Goal: Navigation & Orientation: Understand site structure

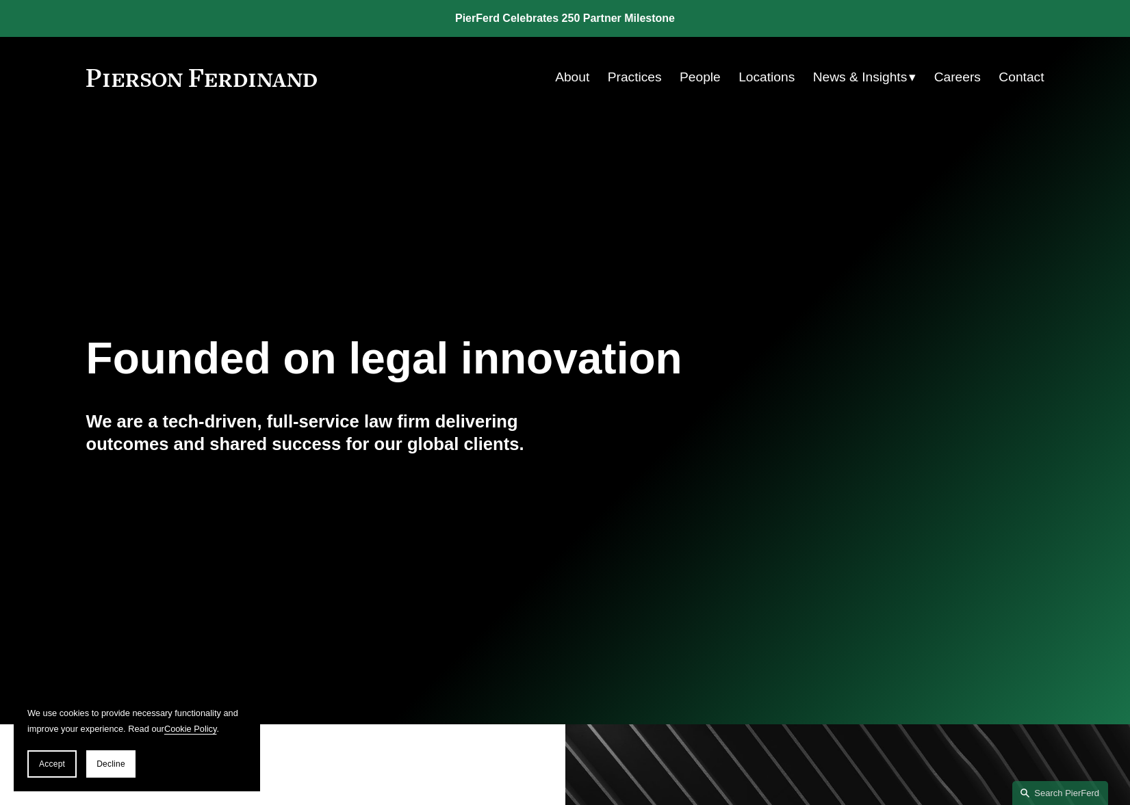
click at [557, 78] on link "About" at bounding box center [572, 77] width 34 height 26
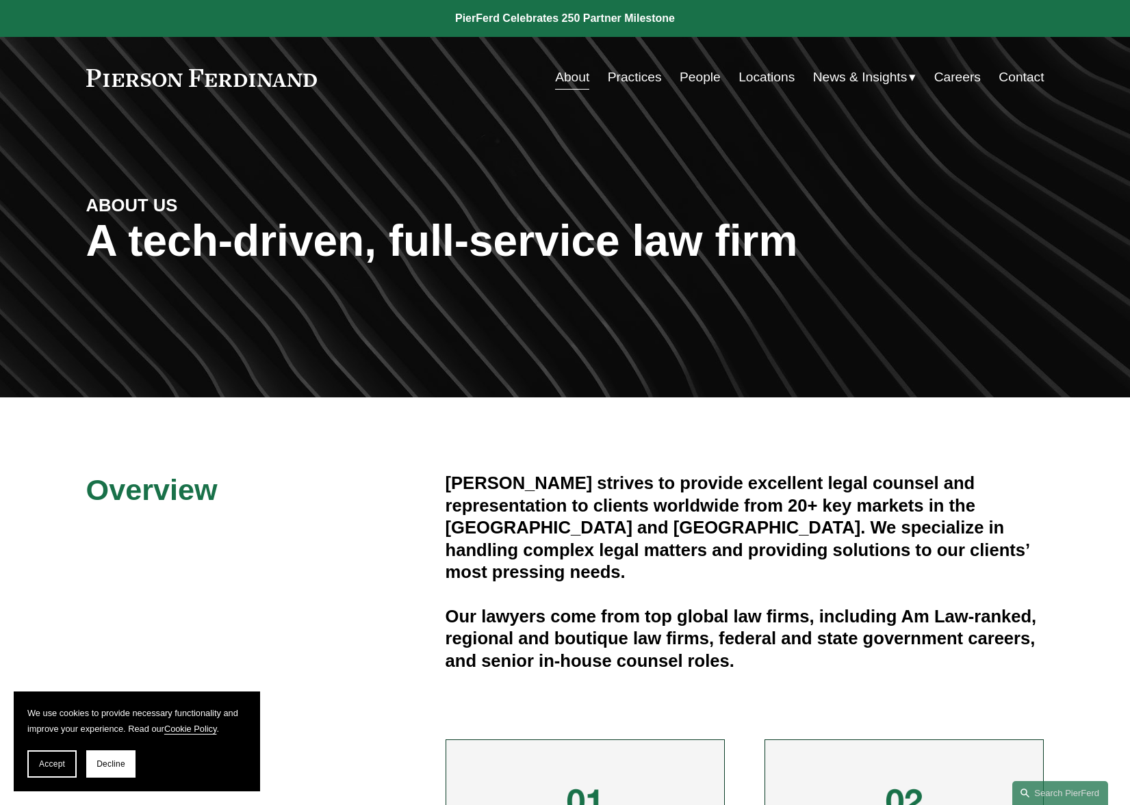
click at [648, 81] on link "Practices" at bounding box center [635, 77] width 54 height 26
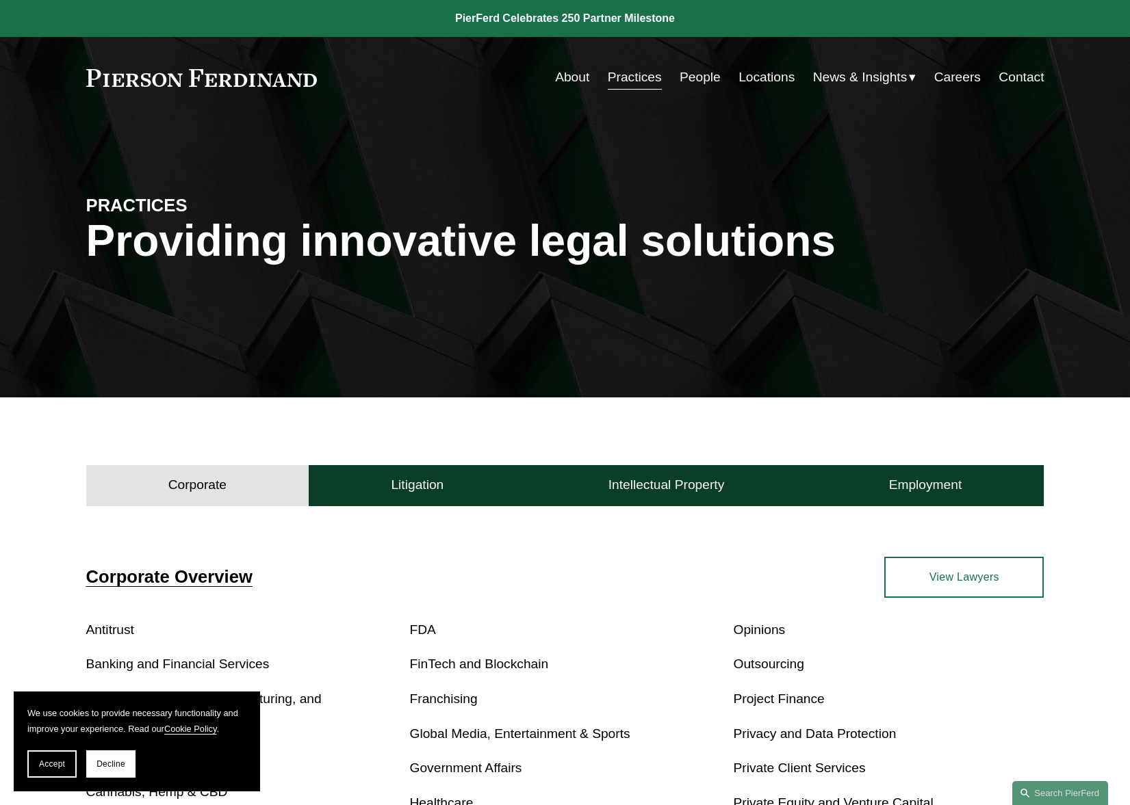
click at [694, 77] on link "People" at bounding box center [699, 77] width 41 height 26
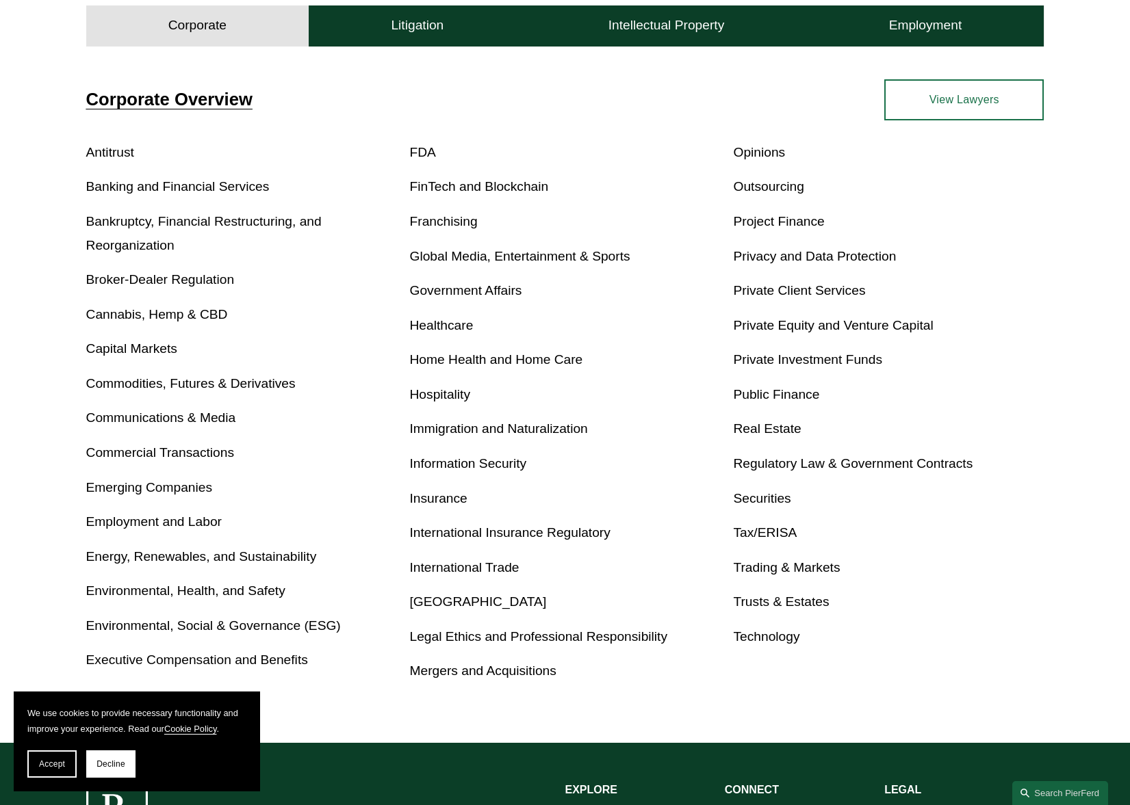
scroll to position [495, 0]
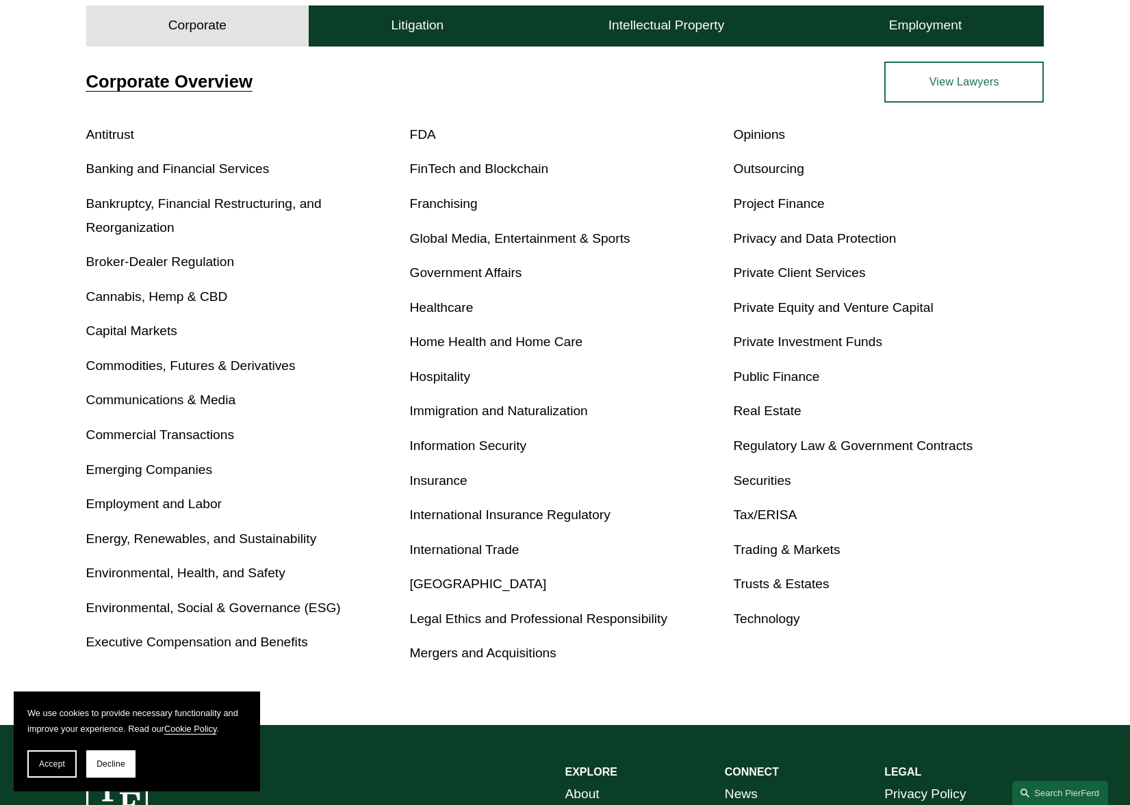
click at [58, 768] on span "Accept" at bounding box center [52, 764] width 26 height 10
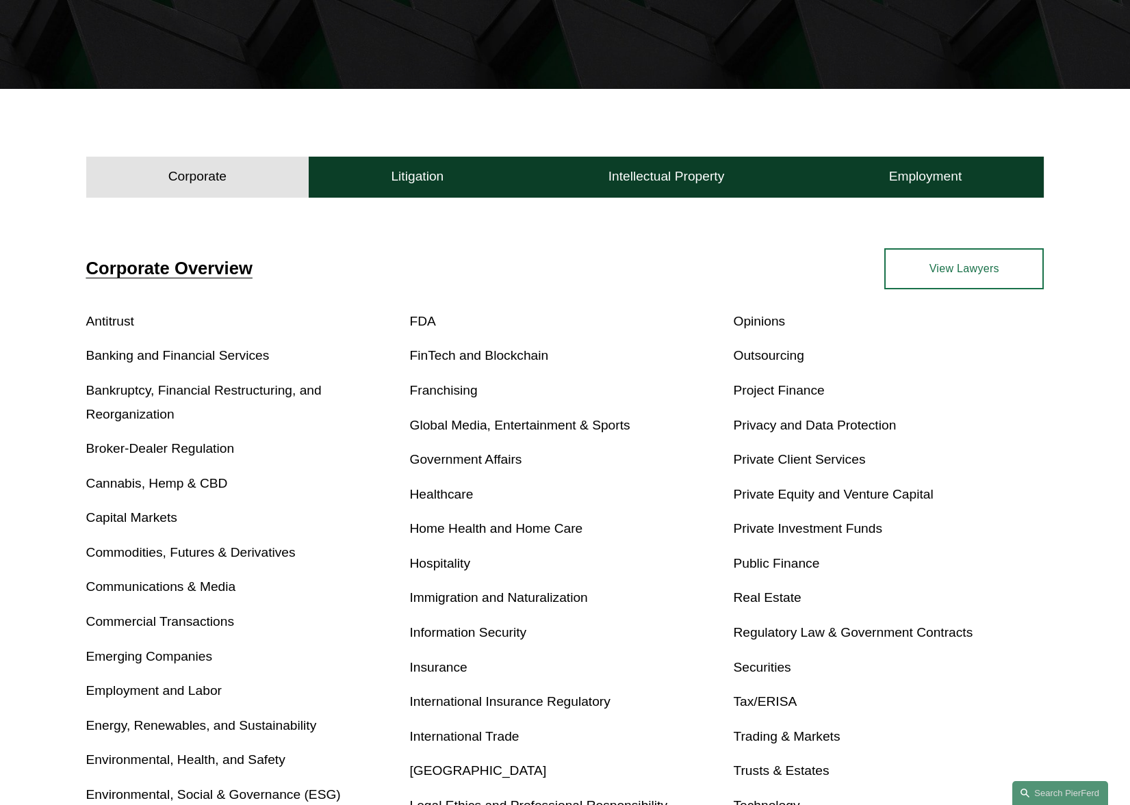
scroll to position [97, 0]
